Goal: Information Seeking & Learning: Find specific fact

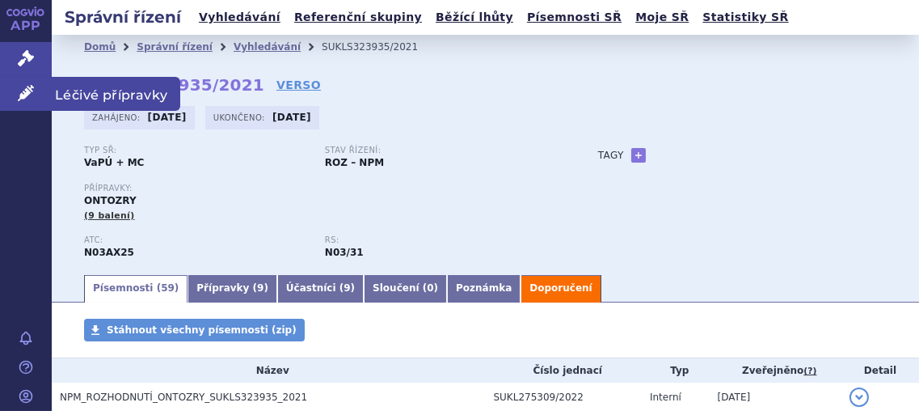
click at [22, 97] on icon at bounding box center [26, 93] width 16 height 16
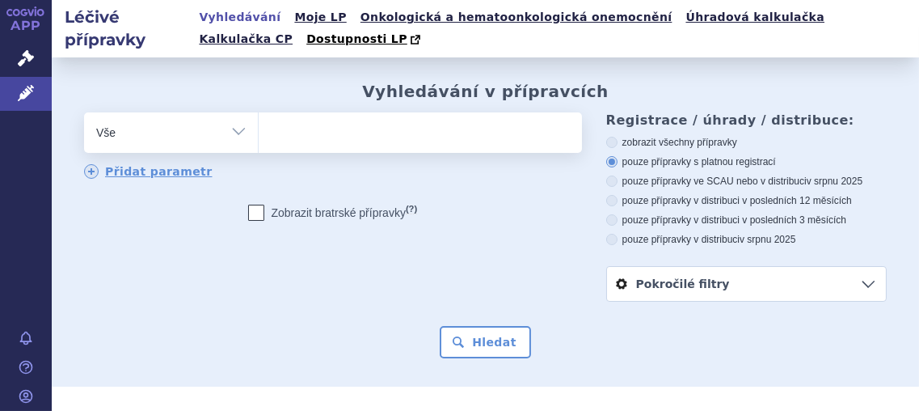
click at [283, 133] on ul at bounding box center [418, 129] width 318 height 34
click at [259, 133] on select at bounding box center [258, 132] width 1 height 40
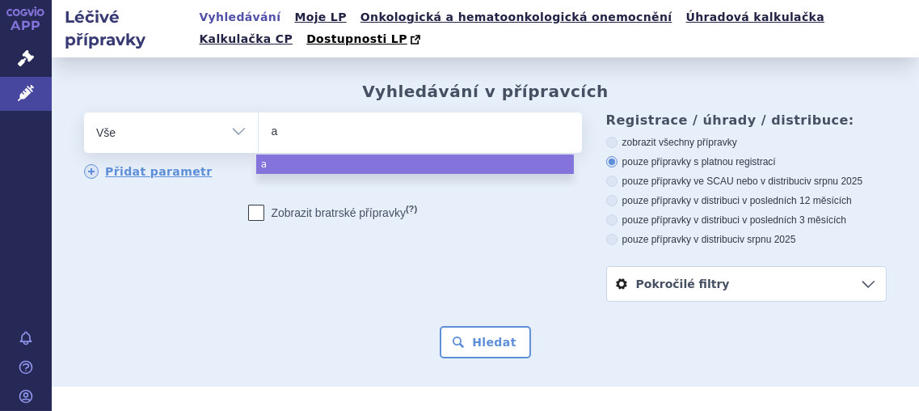
type input "ac"
type input "acet"
type input "acety"
type input "acetyl"
select select "acetyl"
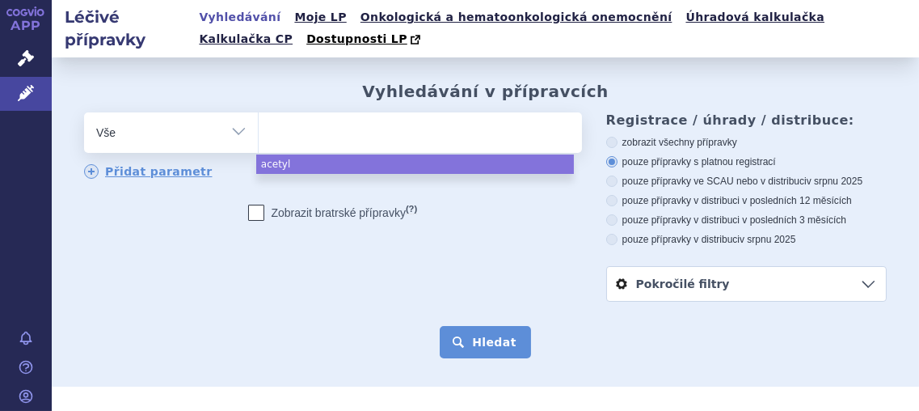
drag, startPoint x: 490, startPoint y: 338, endPoint x: 491, endPoint y: 347, distance: 9.0
click at [490, 339] on button "Hledat" at bounding box center [485, 342] width 91 height 32
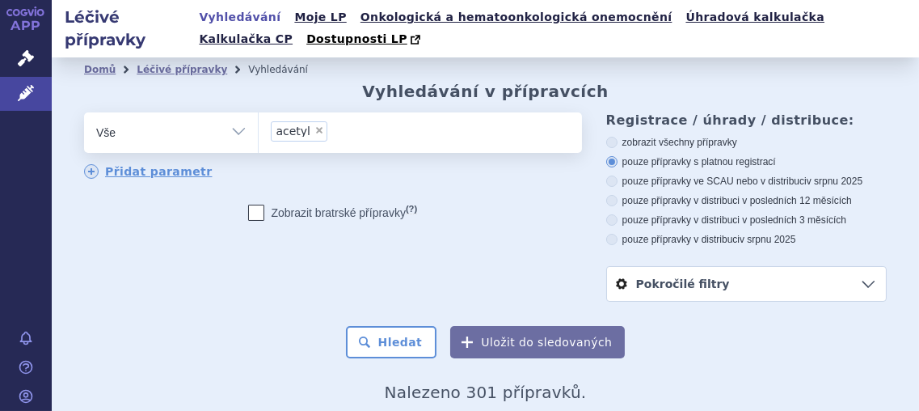
click at [314, 130] on span "×" at bounding box center [319, 130] width 10 height 10
click at [259, 130] on select "acetyl" at bounding box center [258, 132] width 1 height 40
select select
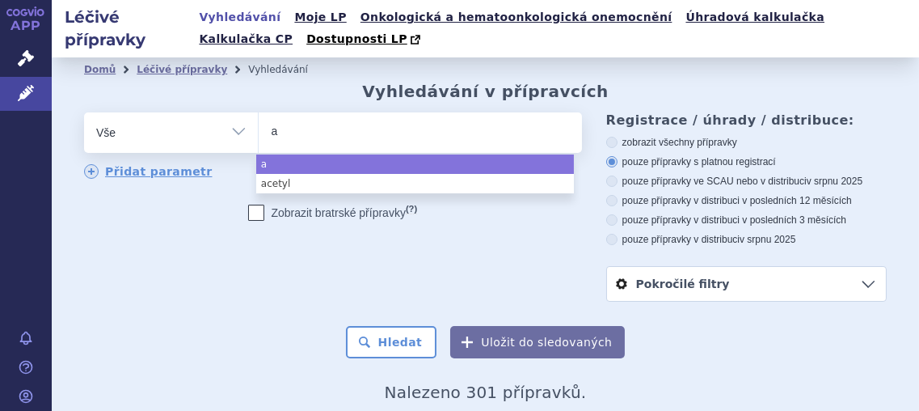
type input "ac"
type input "acet"
type input "acety"
type input "acetyl"
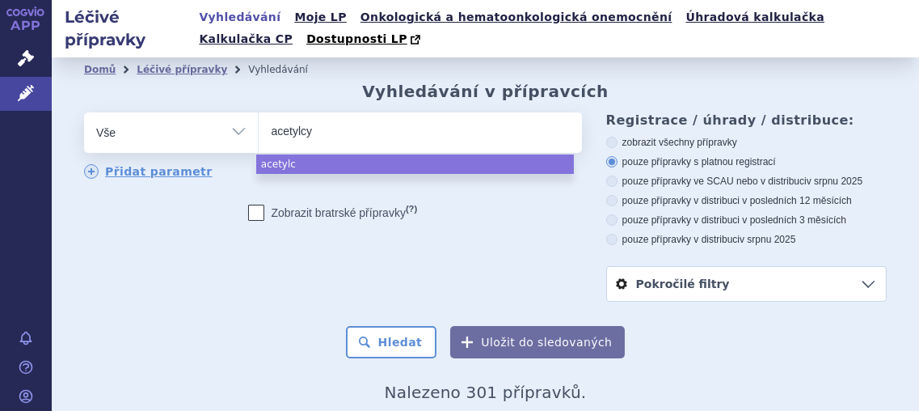
type input "acetylcys"
type input "acetylcyst"
type input "acetylcyste"
type input "acetylcysteí"
type input "acetylcysteín"
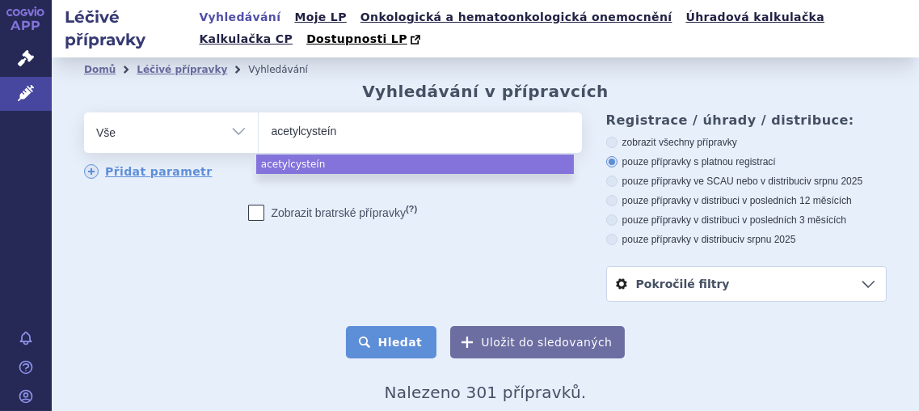
select select "acetylcysteín"
click at [410, 346] on button "Hledat" at bounding box center [391, 342] width 91 height 32
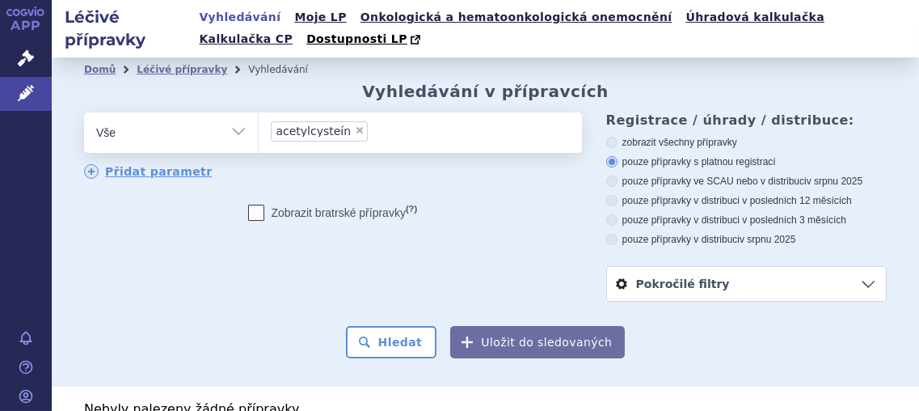
click at [331, 133] on span "acetylcysteín" at bounding box center [313, 130] width 75 height 11
click at [259, 133] on select "acetylcysteín" at bounding box center [258, 132] width 1 height 40
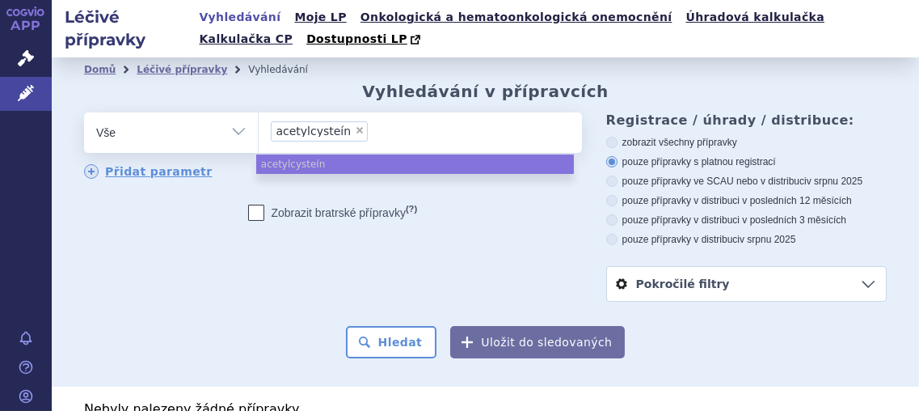
select select
type input "acetylcysteín"
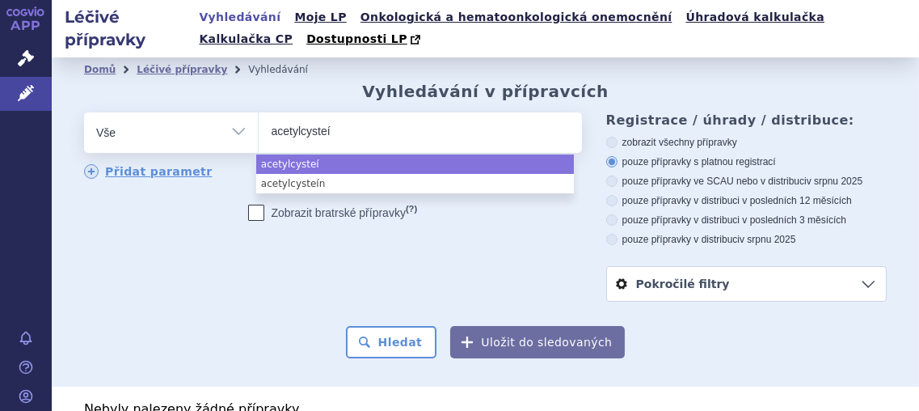
type input "acetylcyste"
type input "acetylcystei"
type input "acetylcystein"
select select "acetylcystein"
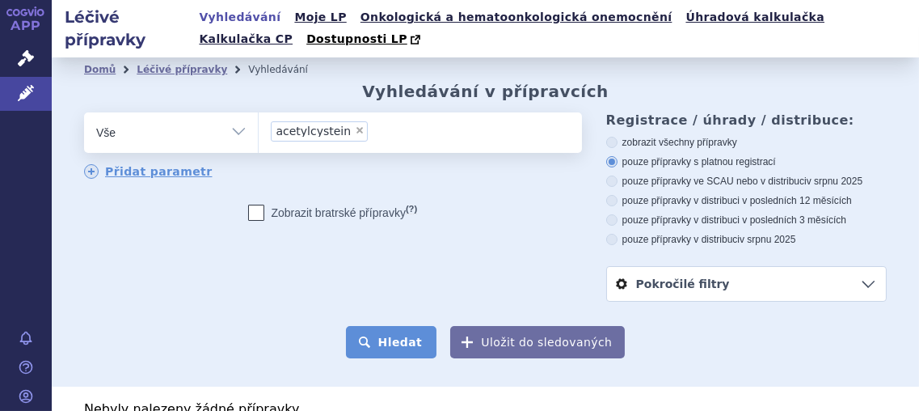
click at [389, 349] on button "Hledat" at bounding box center [391, 342] width 91 height 32
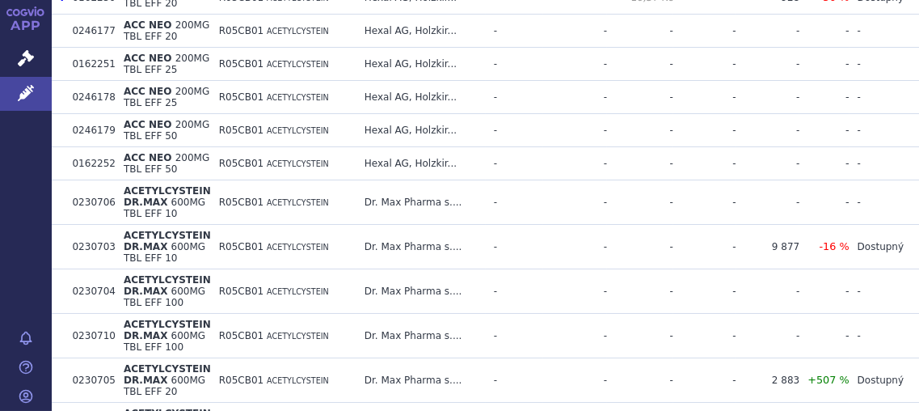
scroll to position [2424, 0]
